Goal: Task Accomplishment & Management: Manage account settings

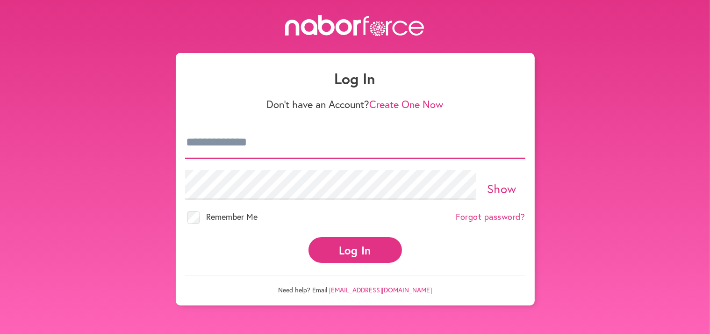
type input "**********"
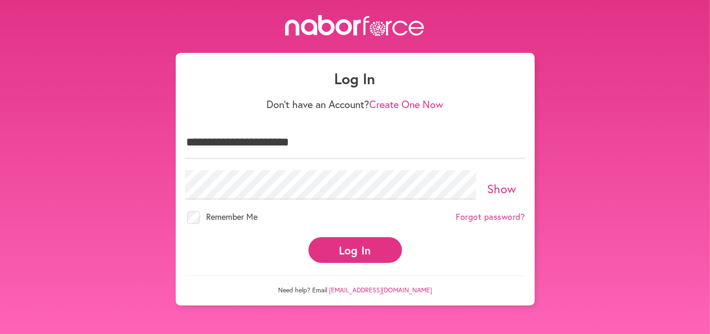
click at [352, 242] on button "Log In" at bounding box center [354, 250] width 93 height 26
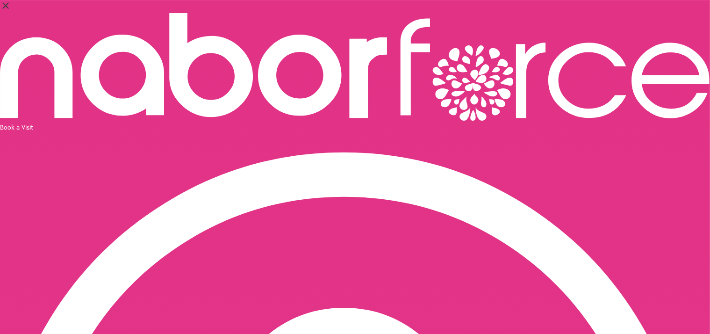
select select "*"
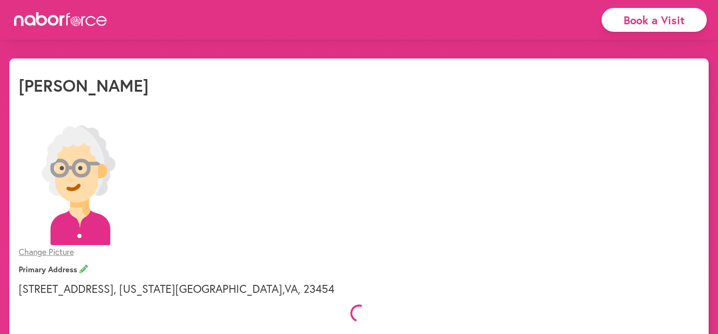
select select "*"
